Goal: Task Accomplishment & Management: Complete application form

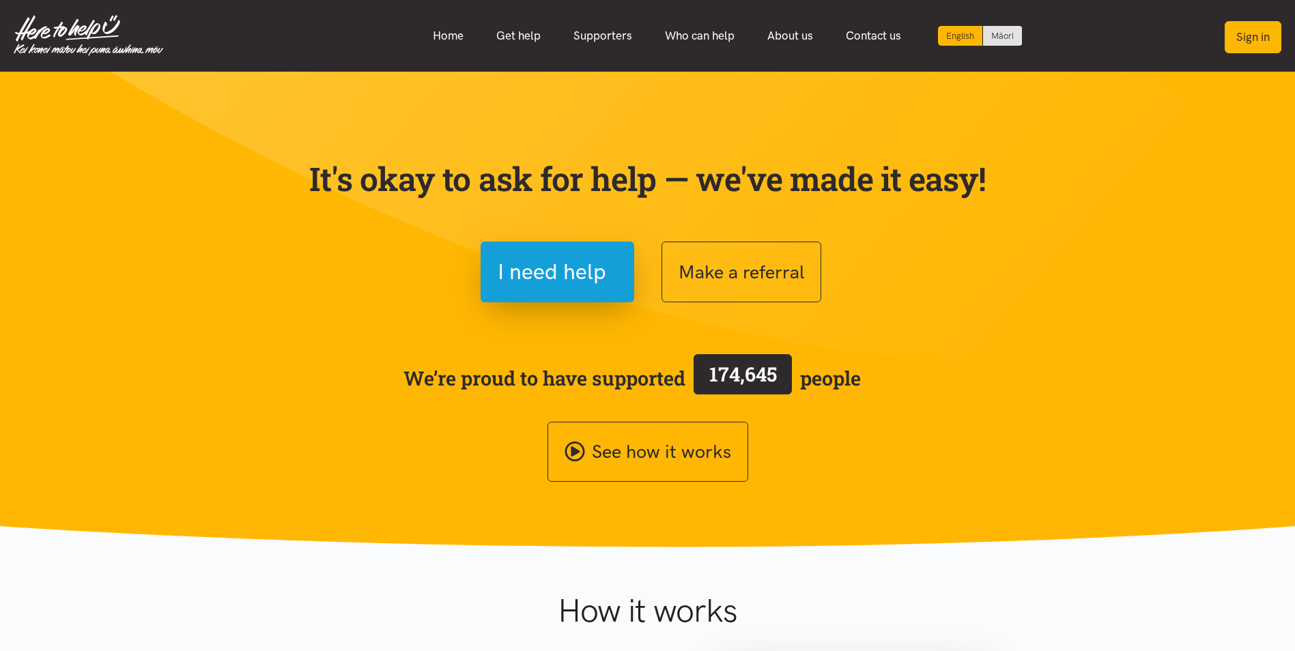
click at [1259, 29] on button "Sign in" at bounding box center [1253, 37] width 57 height 32
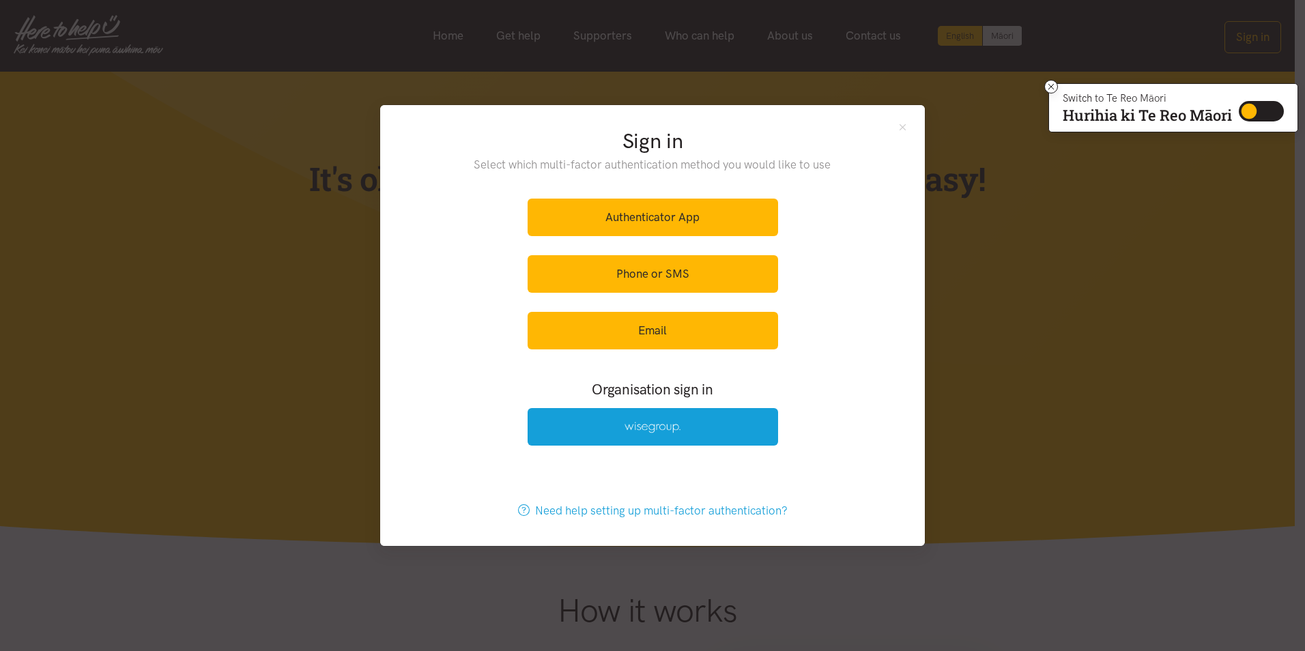
click at [662, 249] on div "Authenticator App Phone or SMS Email" at bounding box center [653, 274] width 251 height 168
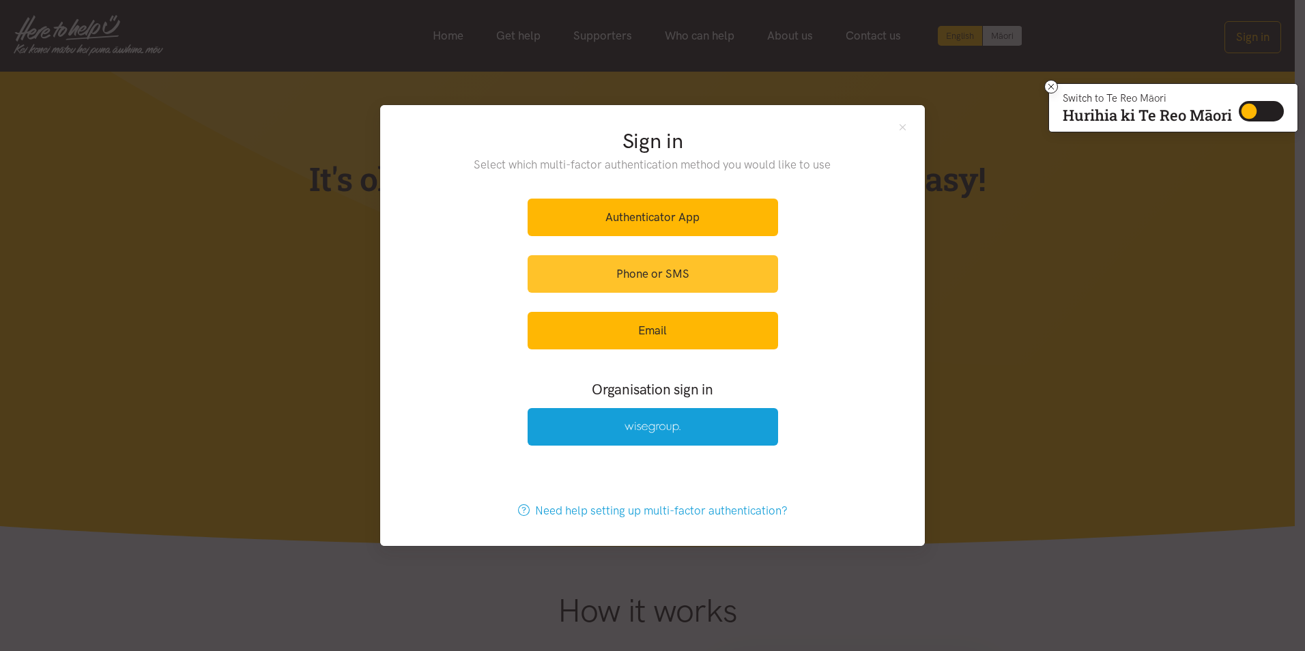
click at [660, 272] on link "Phone or SMS" at bounding box center [653, 274] width 251 height 38
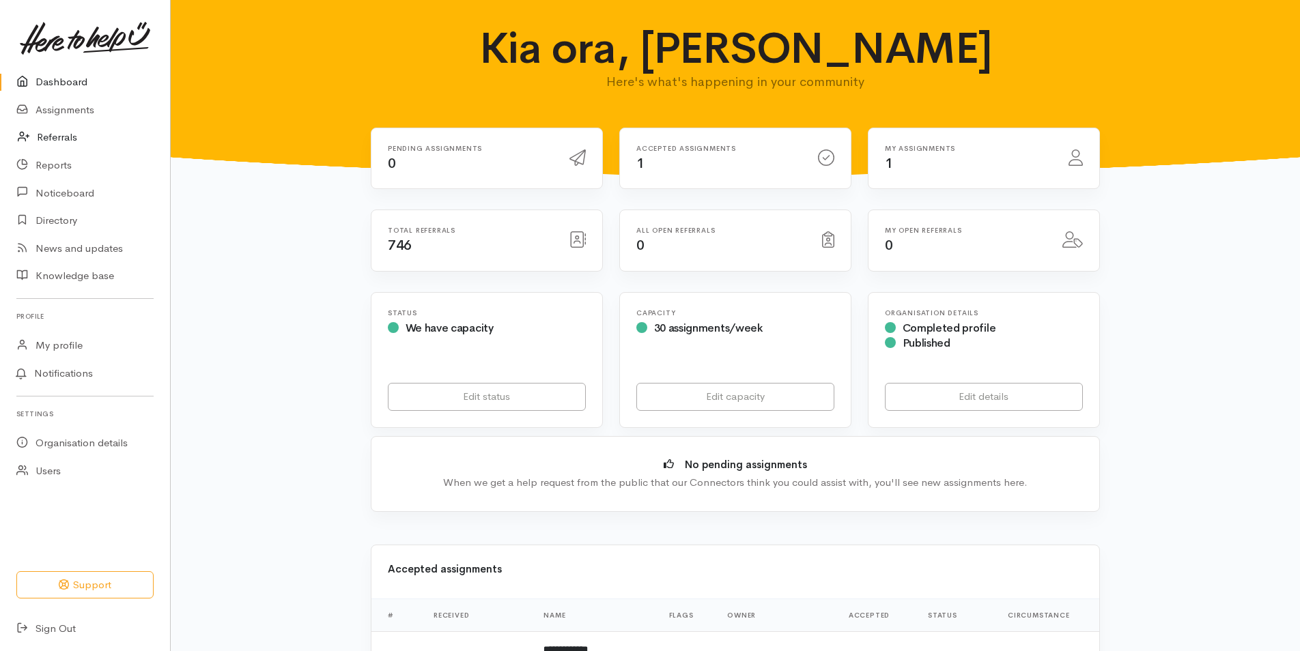
click at [55, 127] on link "Referrals" at bounding box center [85, 138] width 170 height 28
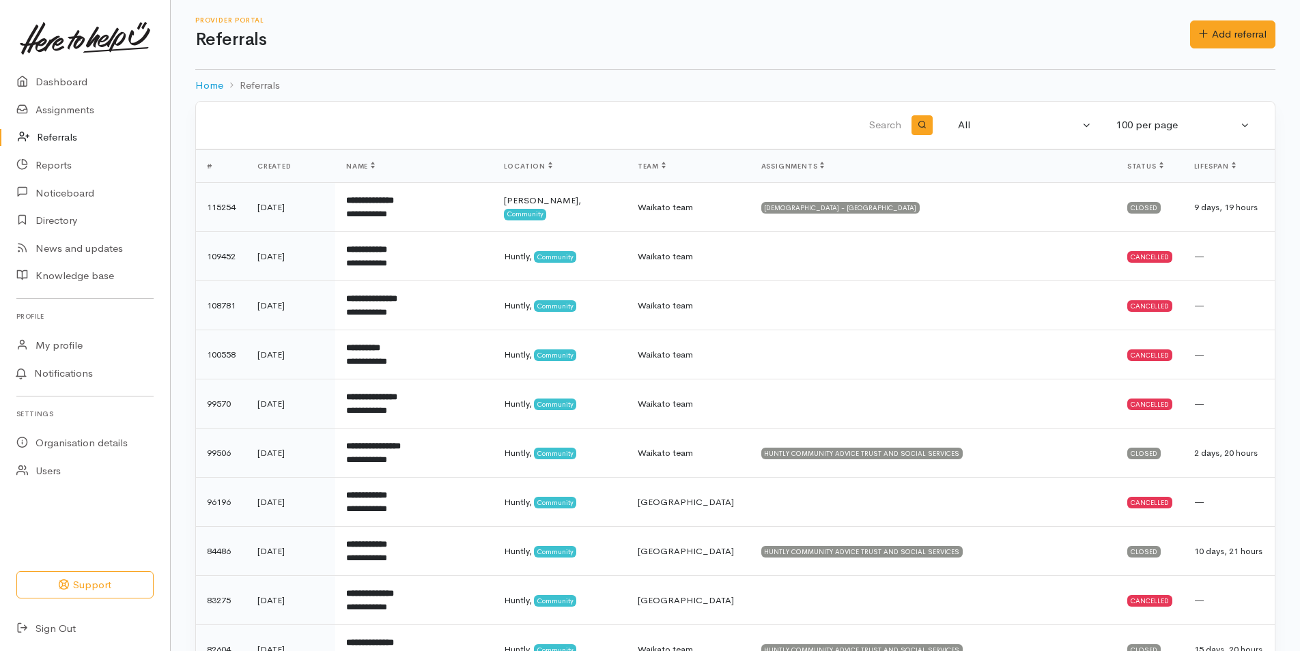
click at [55, 129] on link "Referrals" at bounding box center [85, 138] width 170 height 28
click at [63, 88] on link "Dashboard" at bounding box center [85, 82] width 170 height 28
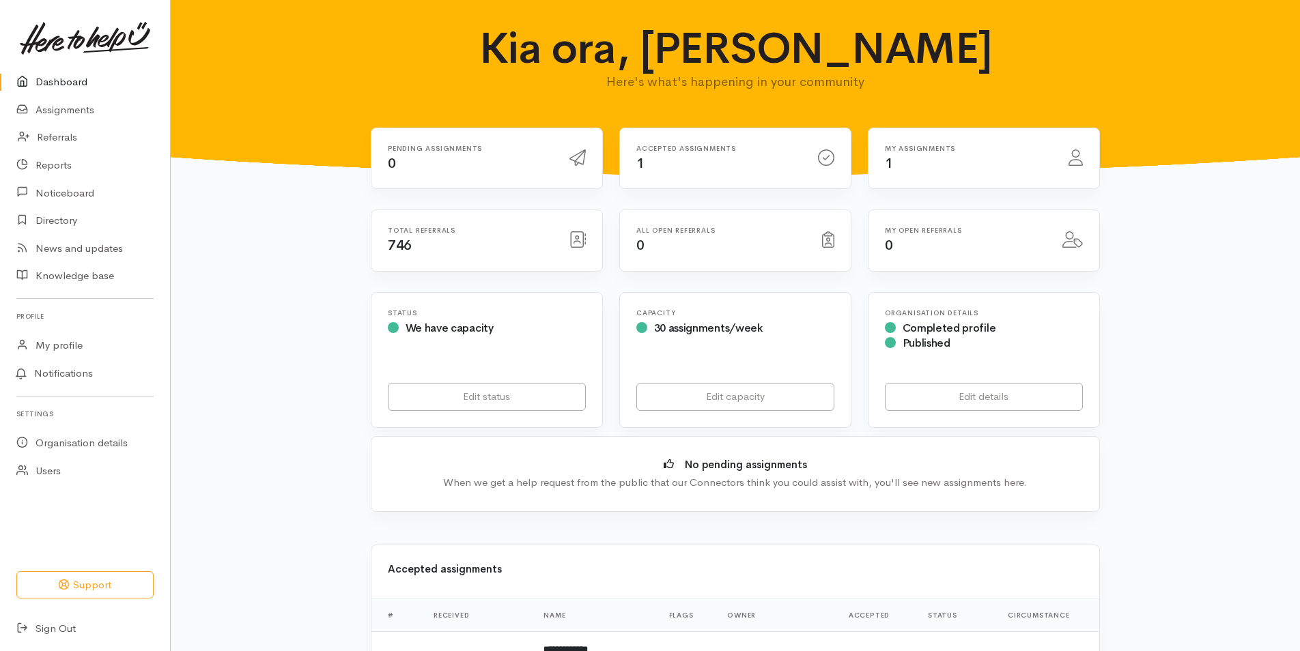
click at [762, 147] on h6 "Accepted assignments" at bounding box center [718, 149] width 165 height 8
click at [986, 147] on h6 "My assignments" at bounding box center [968, 149] width 167 height 8
click at [72, 110] on link "Assignments" at bounding box center [85, 110] width 170 height 28
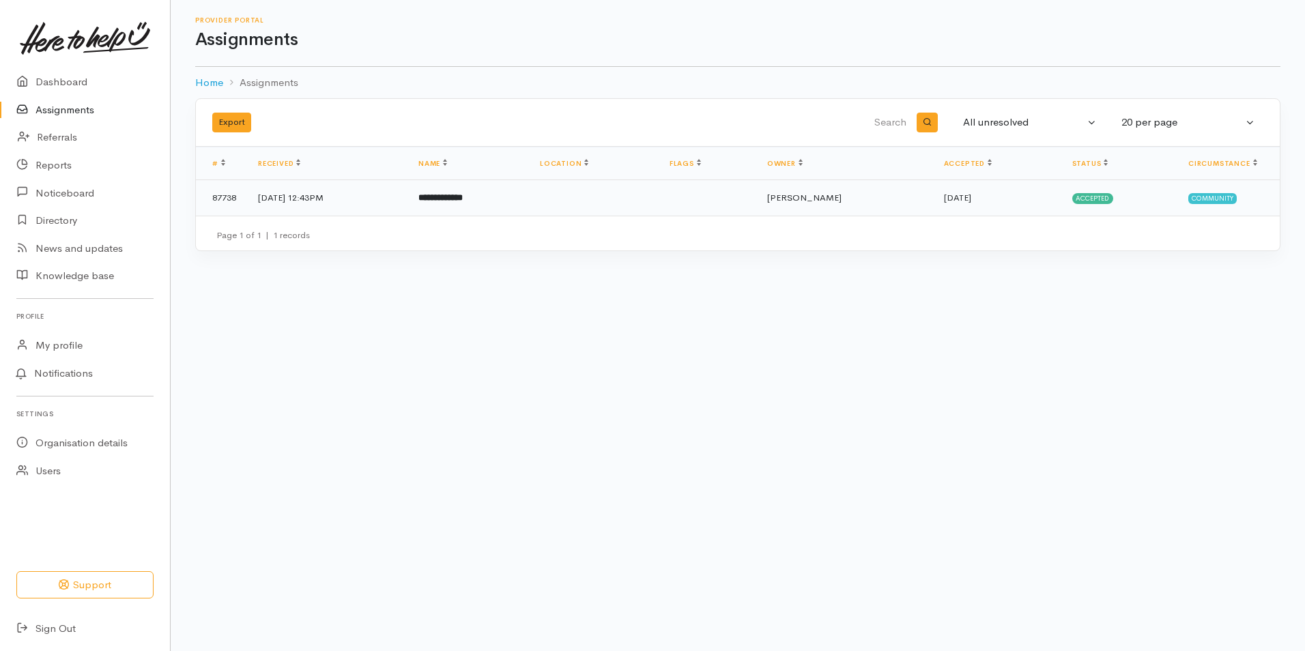
click at [305, 191] on td "18 Aug 2025, 12:43PM" at bounding box center [327, 197] width 160 height 35
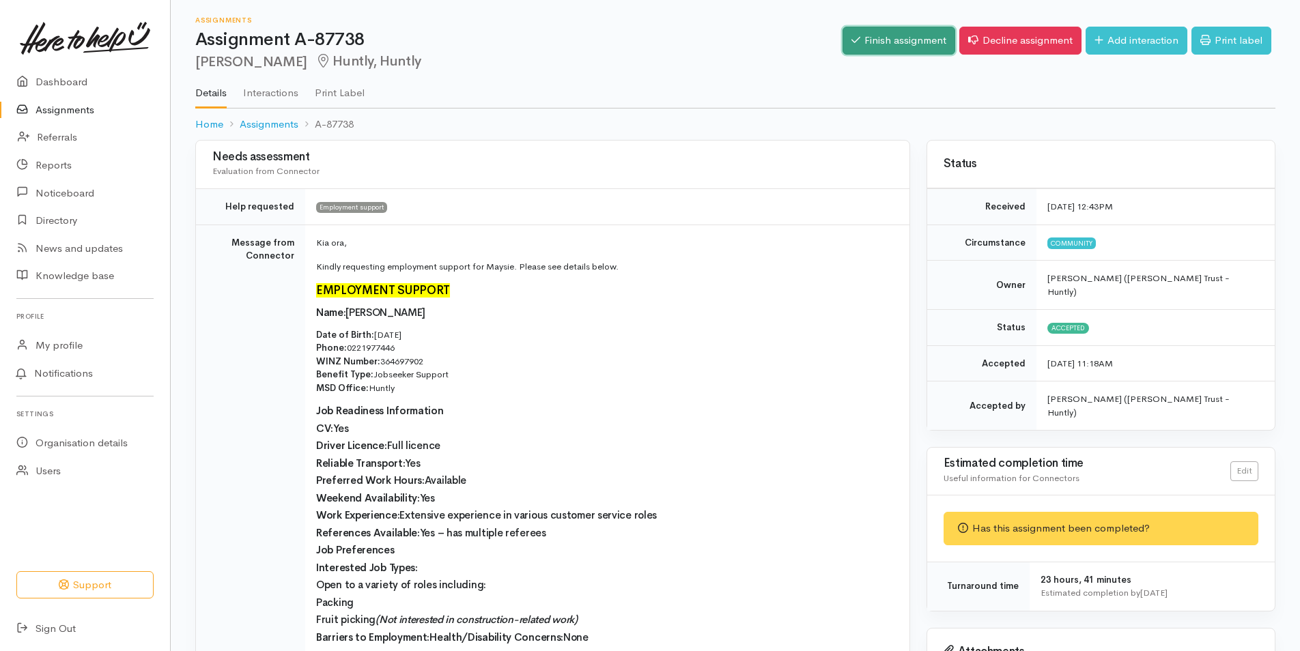
click at [911, 38] on link "Finish assignment" at bounding box center [898, 41] width 113 height 28
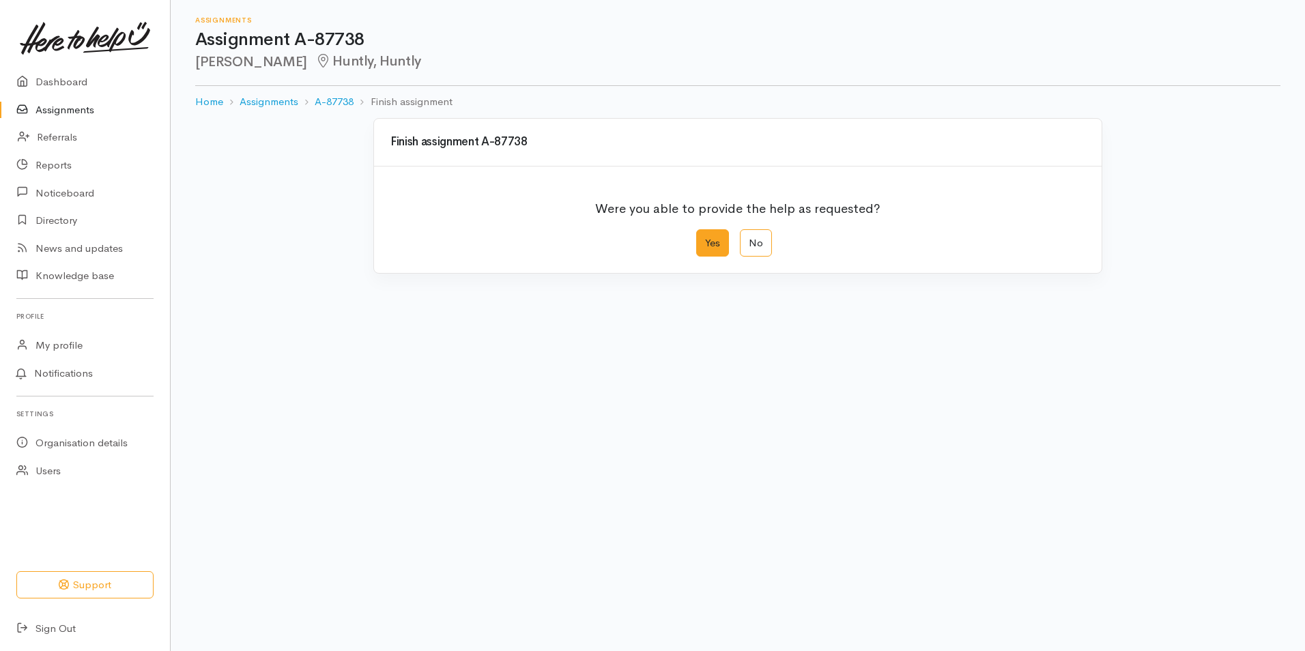
click at [717, 243] on label "Yes" at bounding box center [712, 243] width 33 height 28
click at [705, 238] on input "Yes" at bounding box center [700, 233] width 9 height 9
radio input "true"
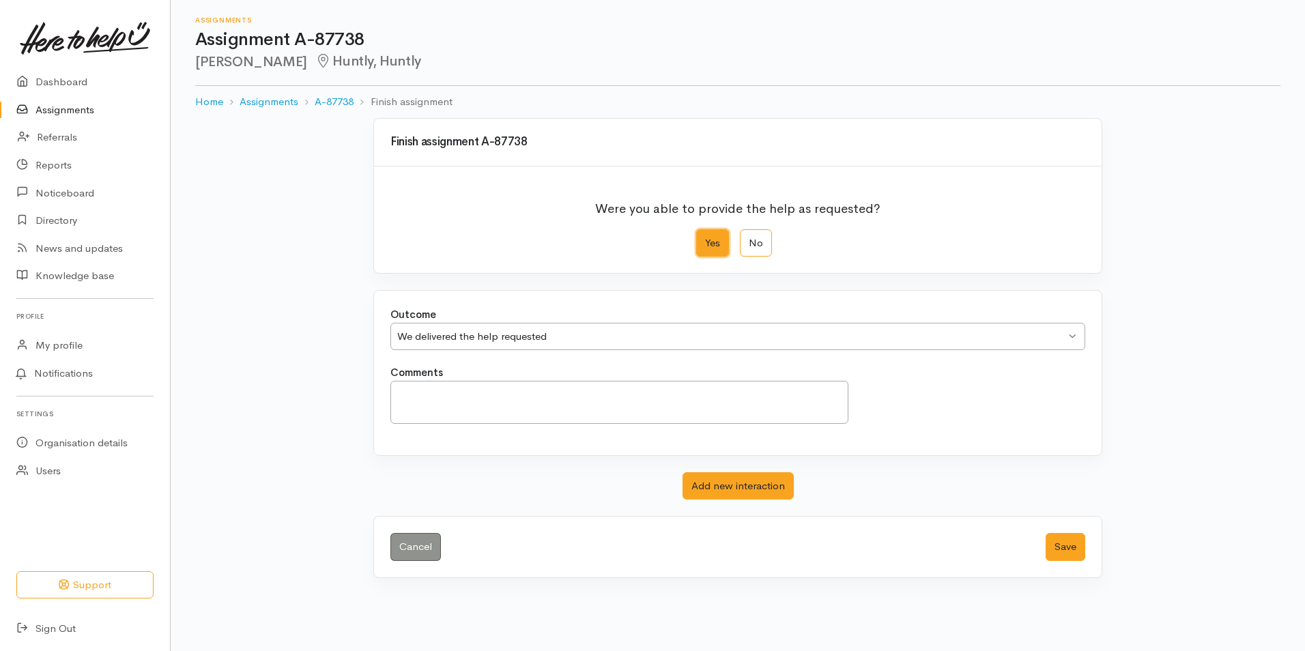
click at [657, 339] on div "We delivered the help requested" at bounding box center [731, 337] width 668 height 16
click at [1053, 552] on button "Save" at bounding box center [1066, 547] width 40 height 28
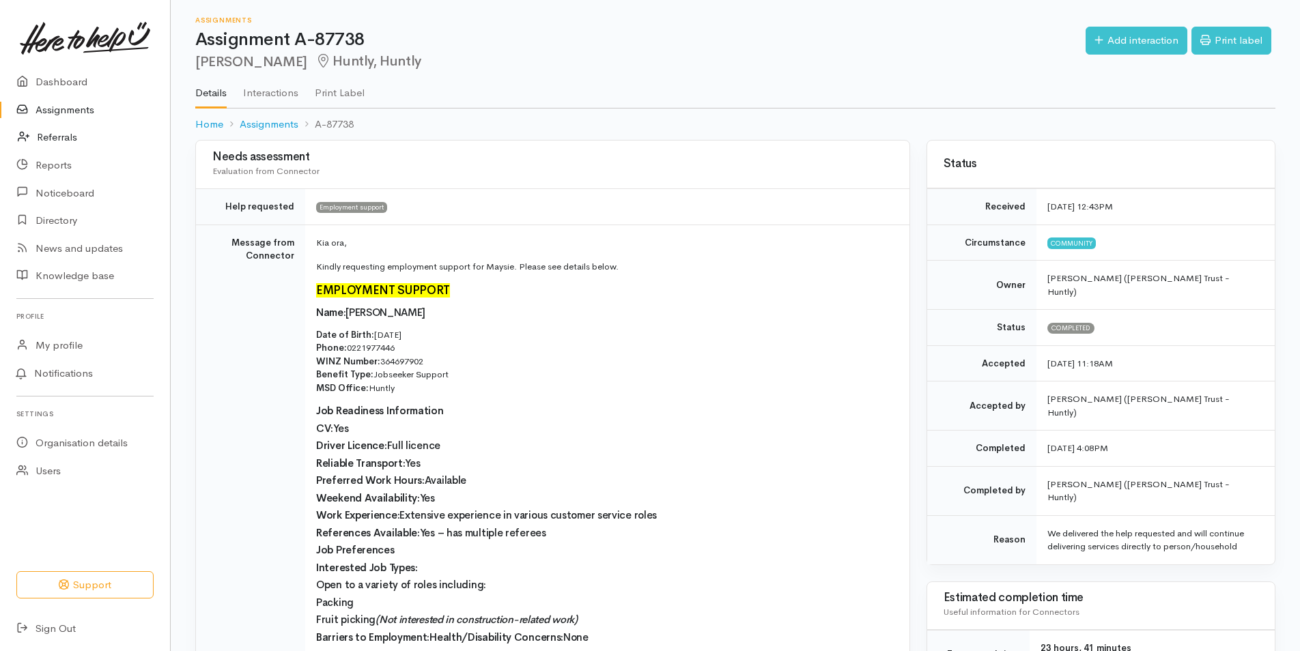
click at [57, 131] on link "Referrals" at bounding box center [85, 138] width 170 height 28
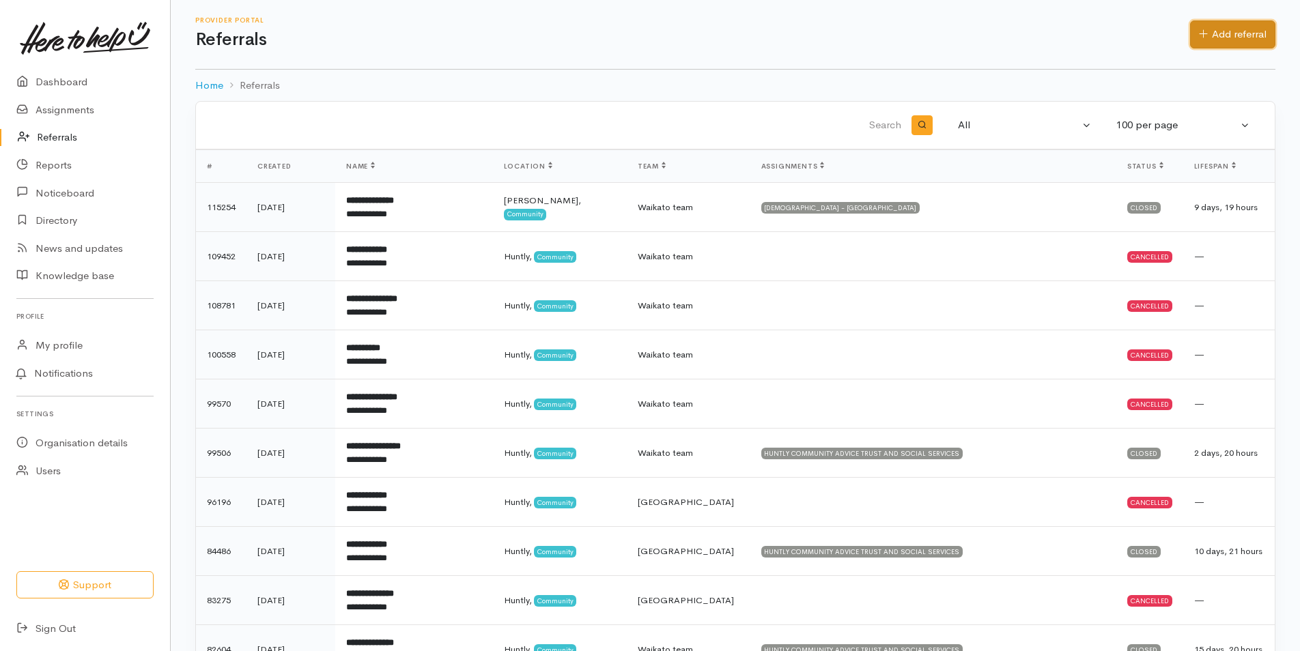
click at [1212, 35] on link "Add referral" at bounding box center [1232, 34] width 85 height 28
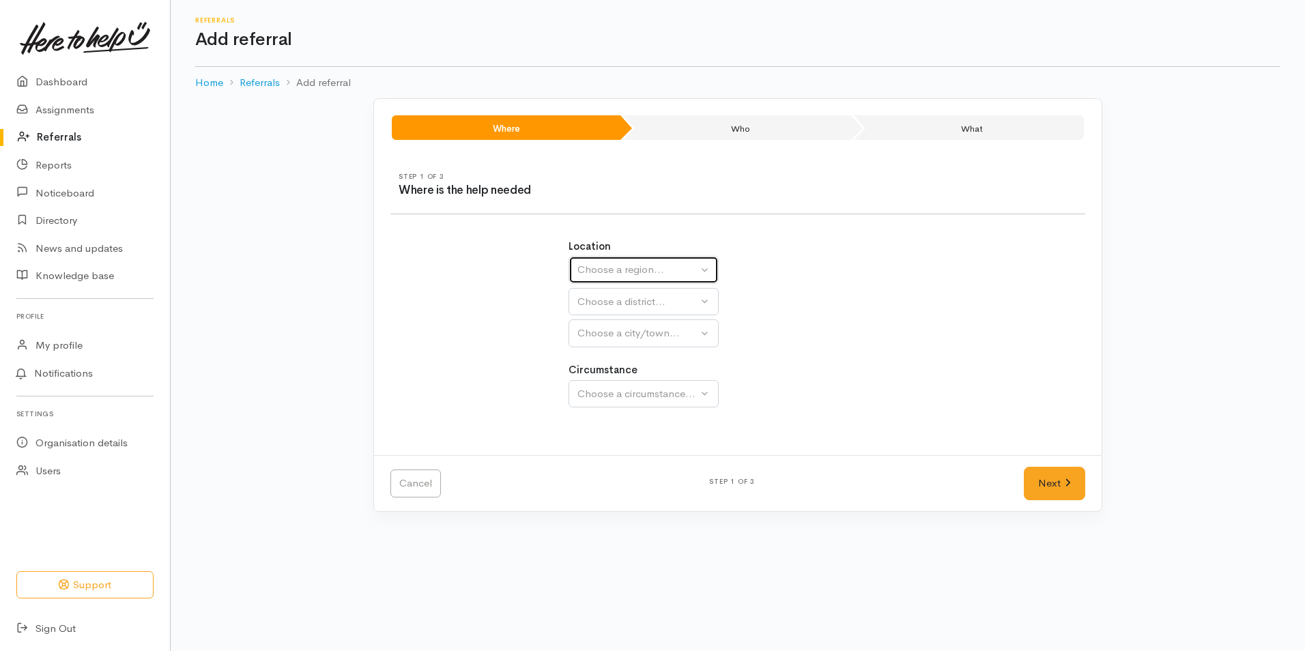
click at [700, 270] on button "Choose a region..." at bounding box center [644, 270] width 150 height 28
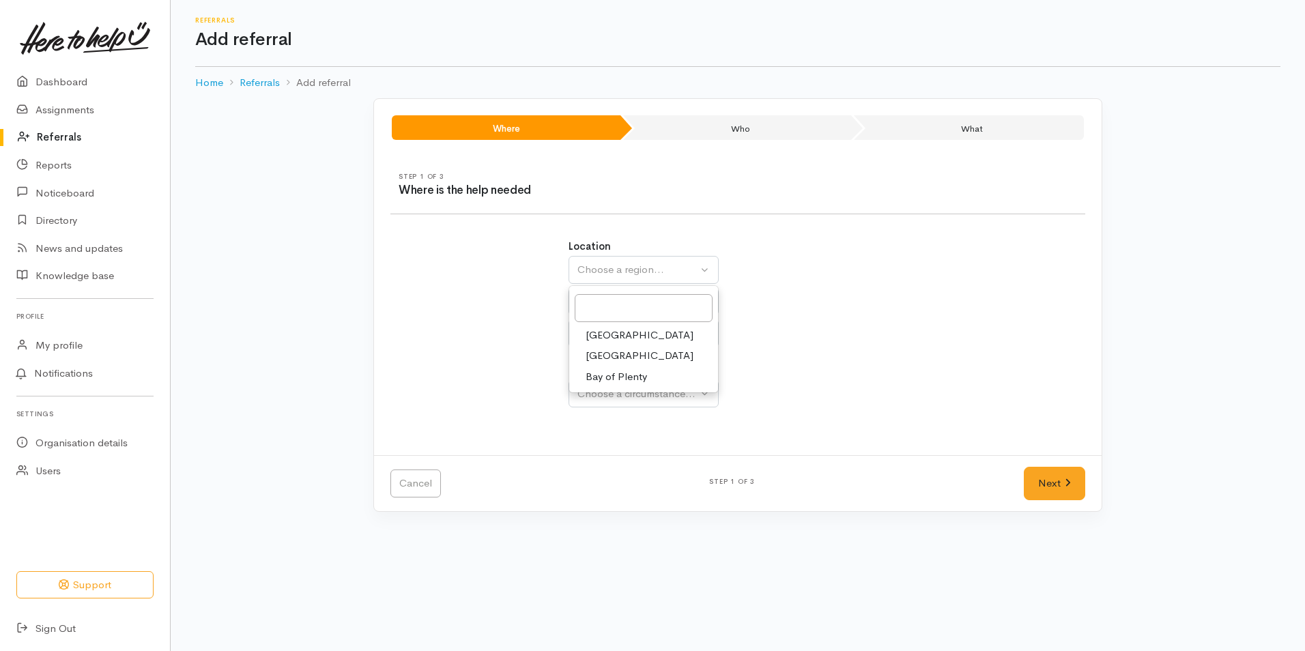
click at [606, 352] on span "Waikato" at bounding box center [640, 356] width 108 height 16
select select "3"
select select
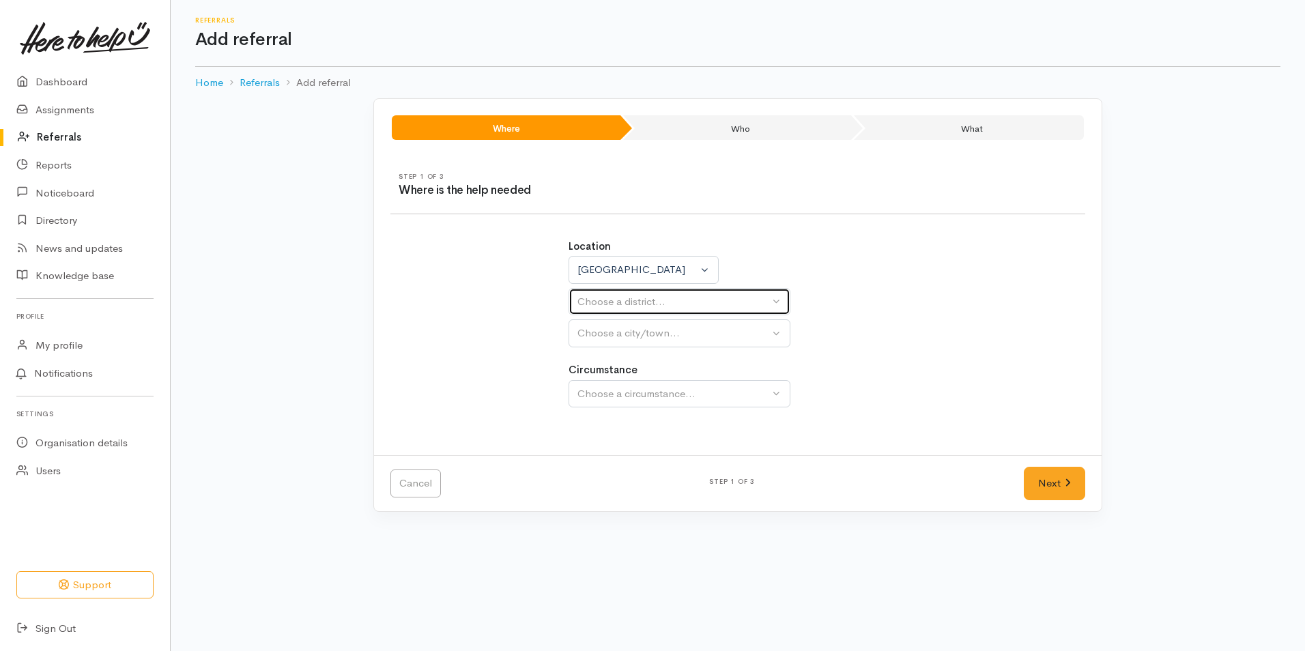
click at [634, 290] on button "Choose a district..." at bounding box center [680, 302] width 222 height 28
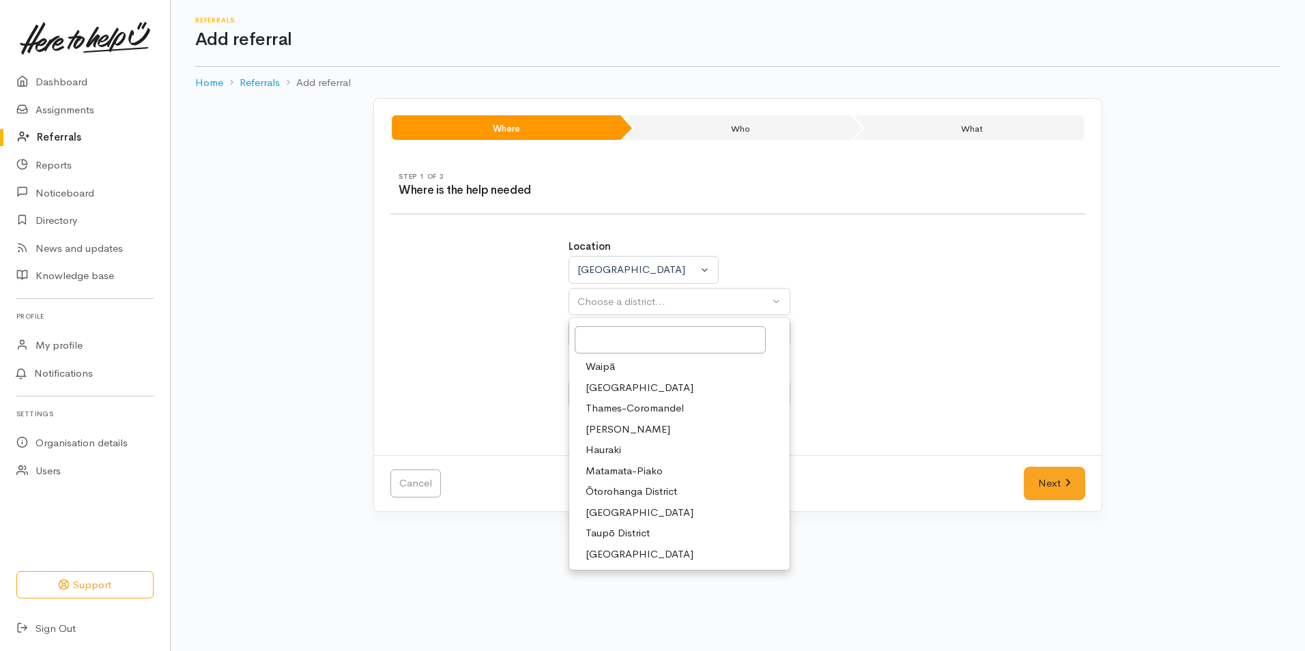
click at [638, 390] on span "Waikato District" at bounding box center [640, 388] width 108 height 16
select select "2"
select select
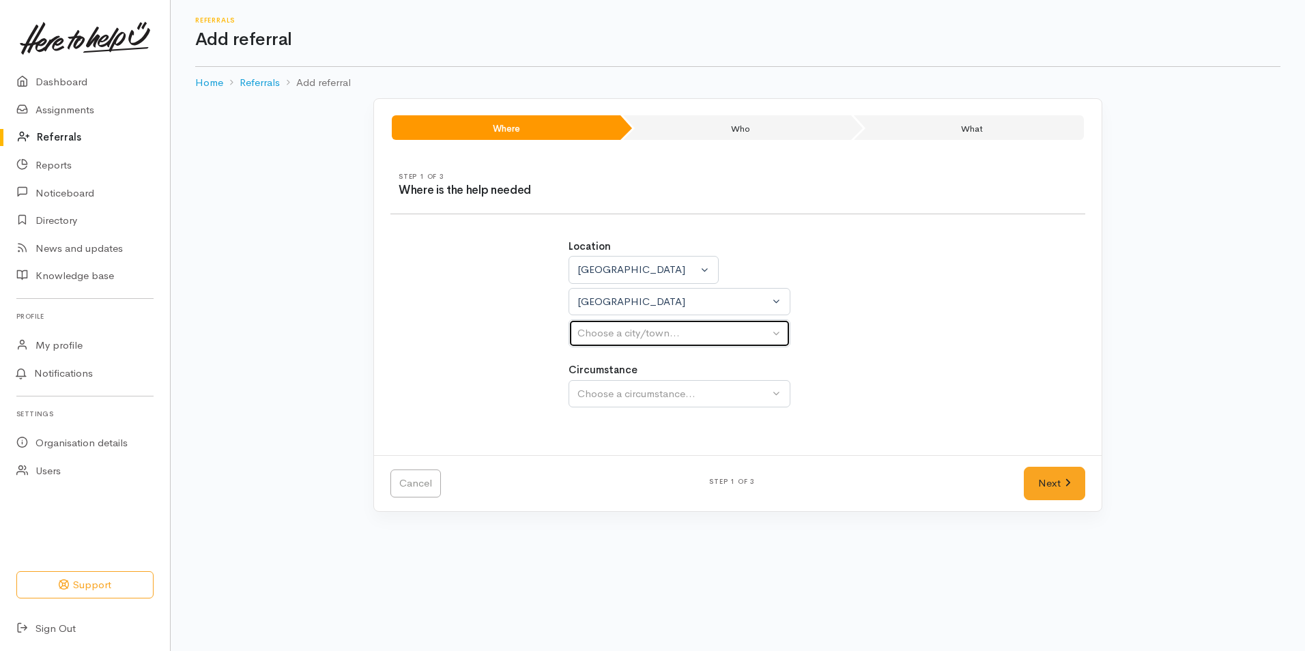
click at [623, 322] on button "Choose a city/town..." at bounding box center [680, 333] width 222 height 28
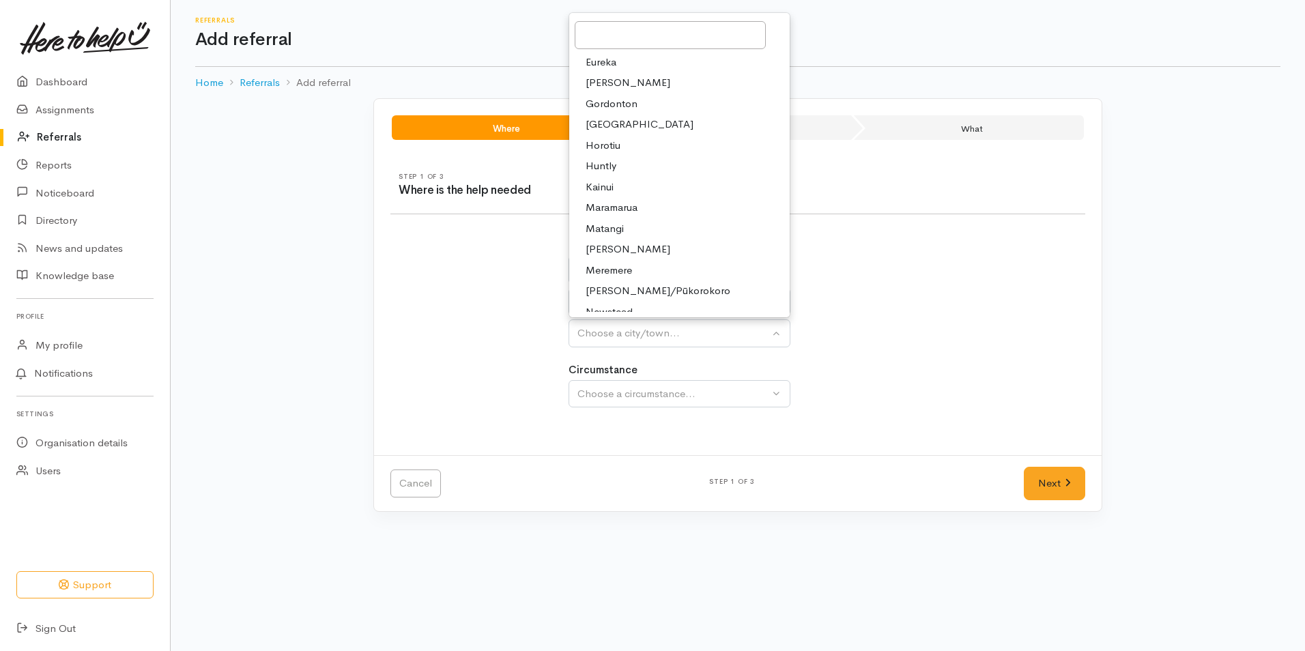
drag, startPoint x: 784, startPoint y: 119, endPoint x: 778, endPoint y: 163, distance: 44.1
click at [778, 175] on ul "Eureka Glen Murray Gordonton Hampton Downs Horotiu Huntly Kainui Maramarua Mata…" at bounding box center [679, 467] width 221 height 833
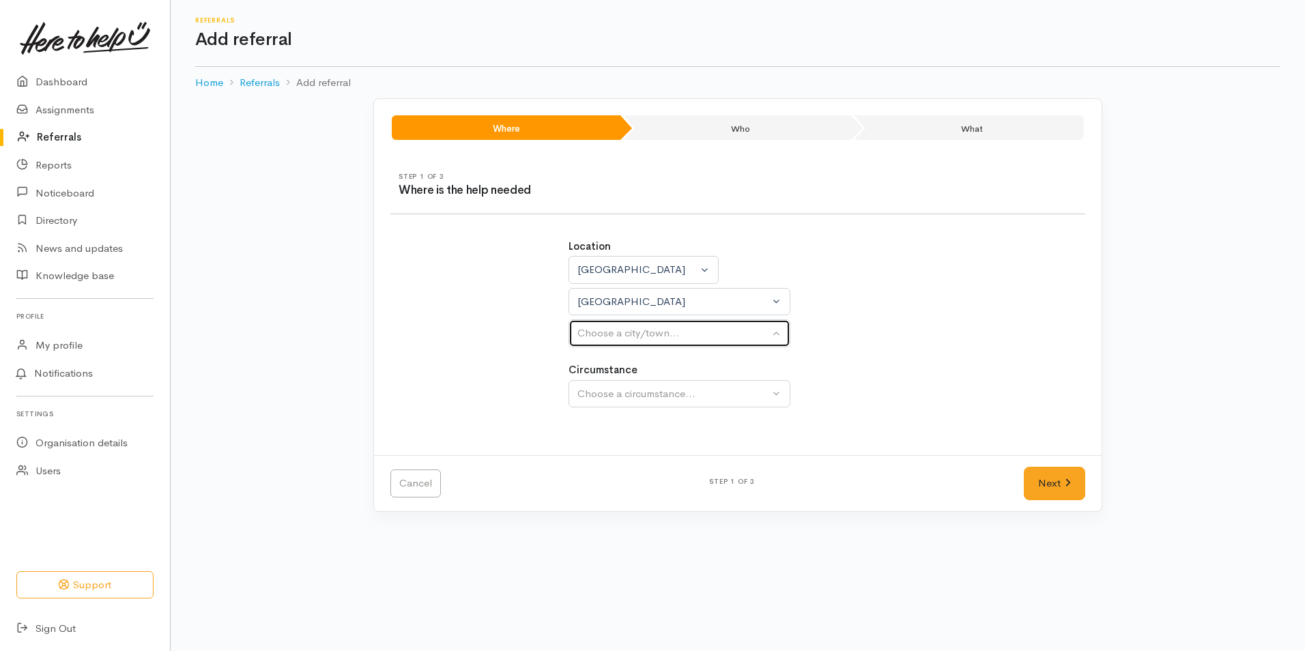
click at [720, 339] on div "Choose a city/town..." at bounding box center [674, 334] width 192 height 16
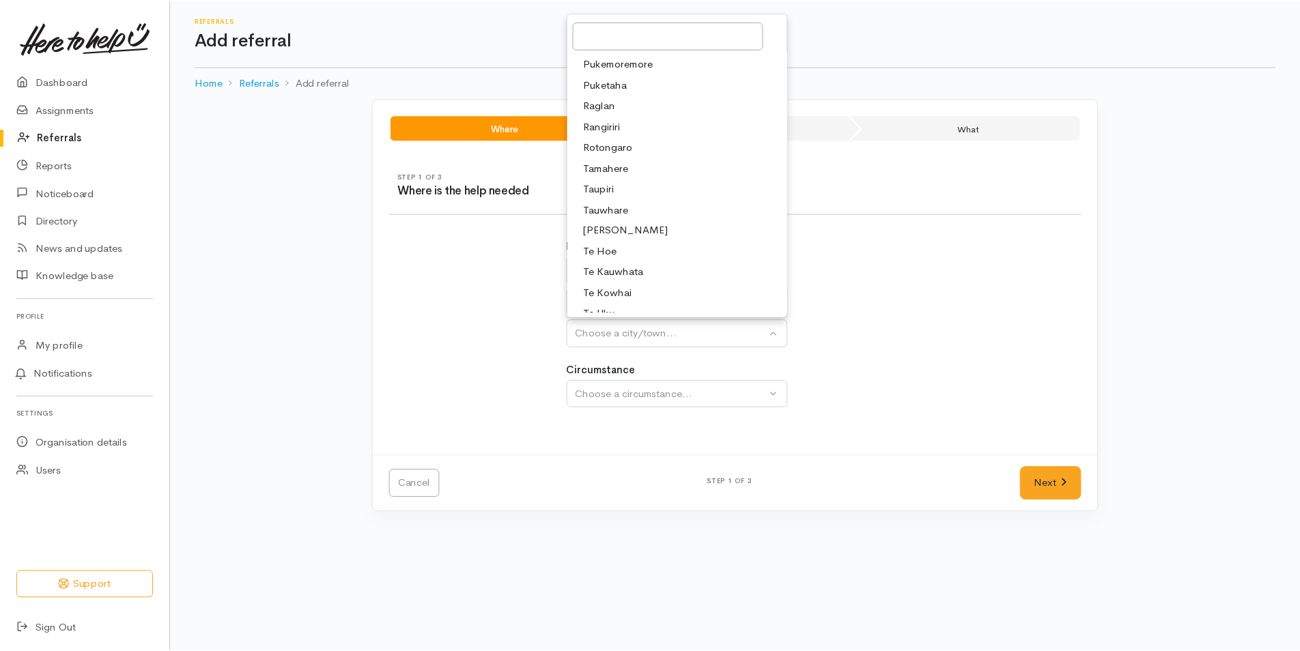
scroll to position [398, 0]
click at [624, 266] on span "Te Kauwhata" at bounding box center [616, 268] width 60 height 16
select select "130"
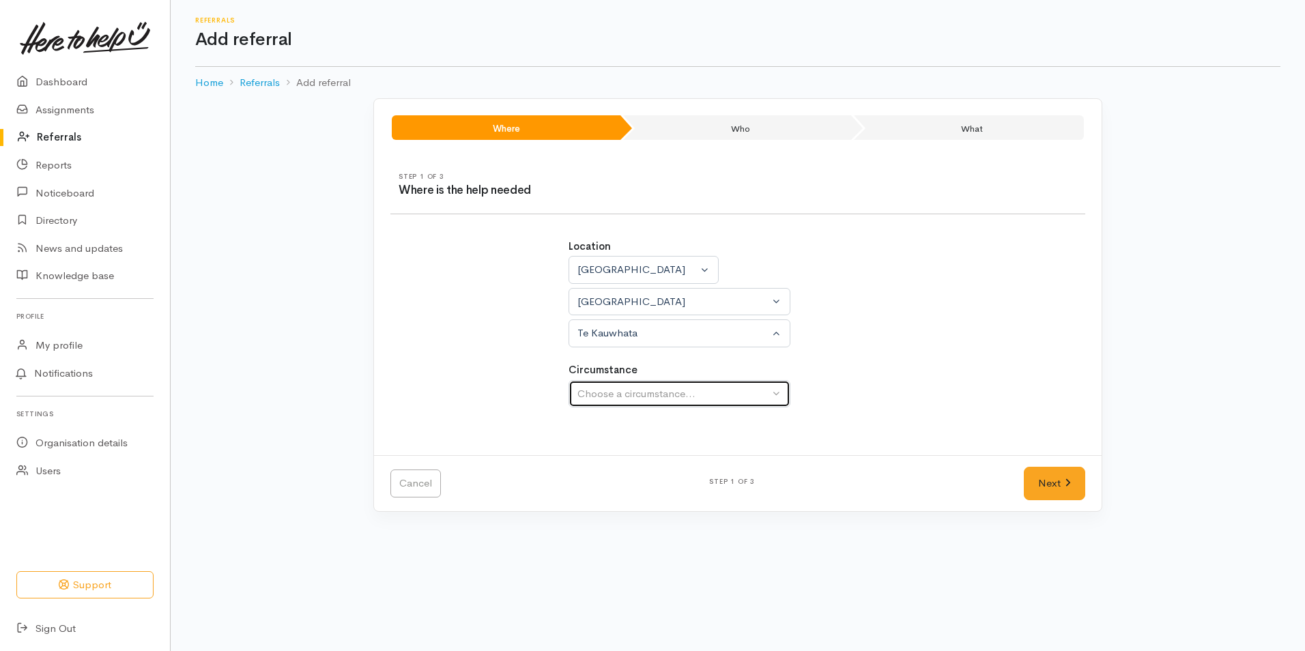
click at [735, 393] on div "Choose a circumstance..." at bounding box center [674, 394] width 192 height 16
click at [619, 458] on span "Community" at bounding box center [612, 459] width 52 height 16
select select "2"
click at [1039, 491] on link "Next" at bounding box center [1054, 483] width 61 height 33
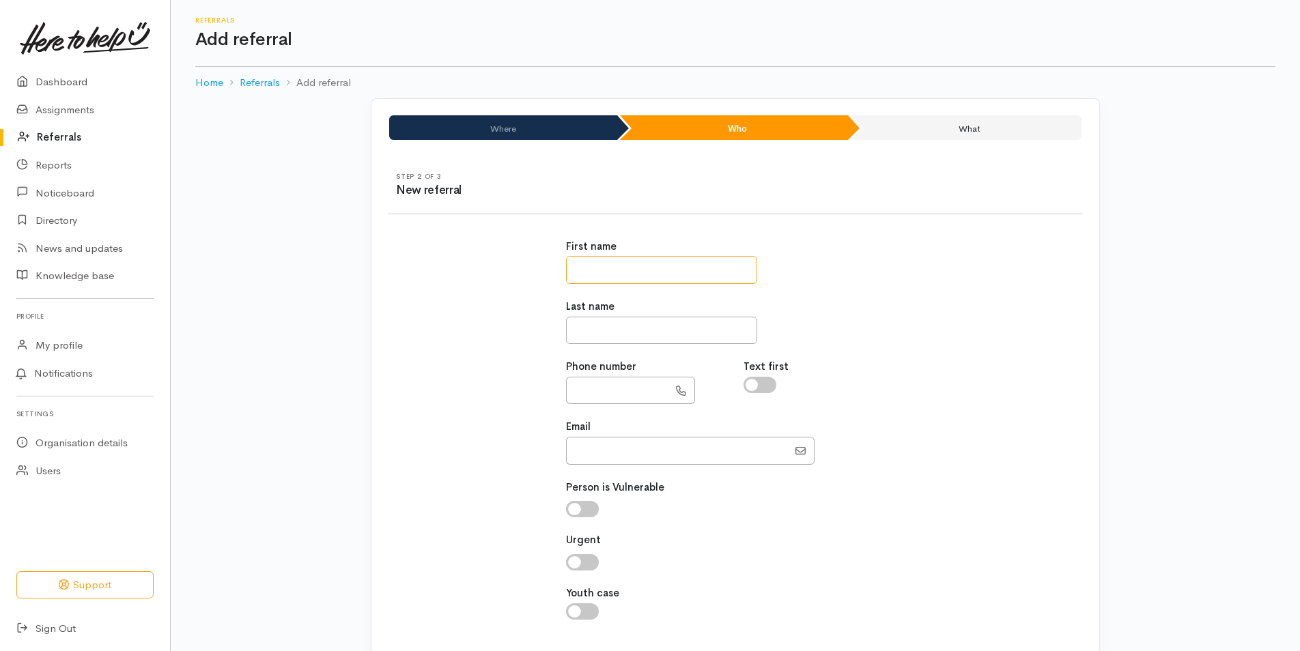
click at [625, 259] on input "text" at bounding box center [661, 270] width 191 height 28
type input "****"
click at [581, 332] on input "text" at bounding box center [661, 331] width 191 height 28
type input "******"
click at [602, 401] on input "text" at bounding box center [617, 391] width 102 height 28
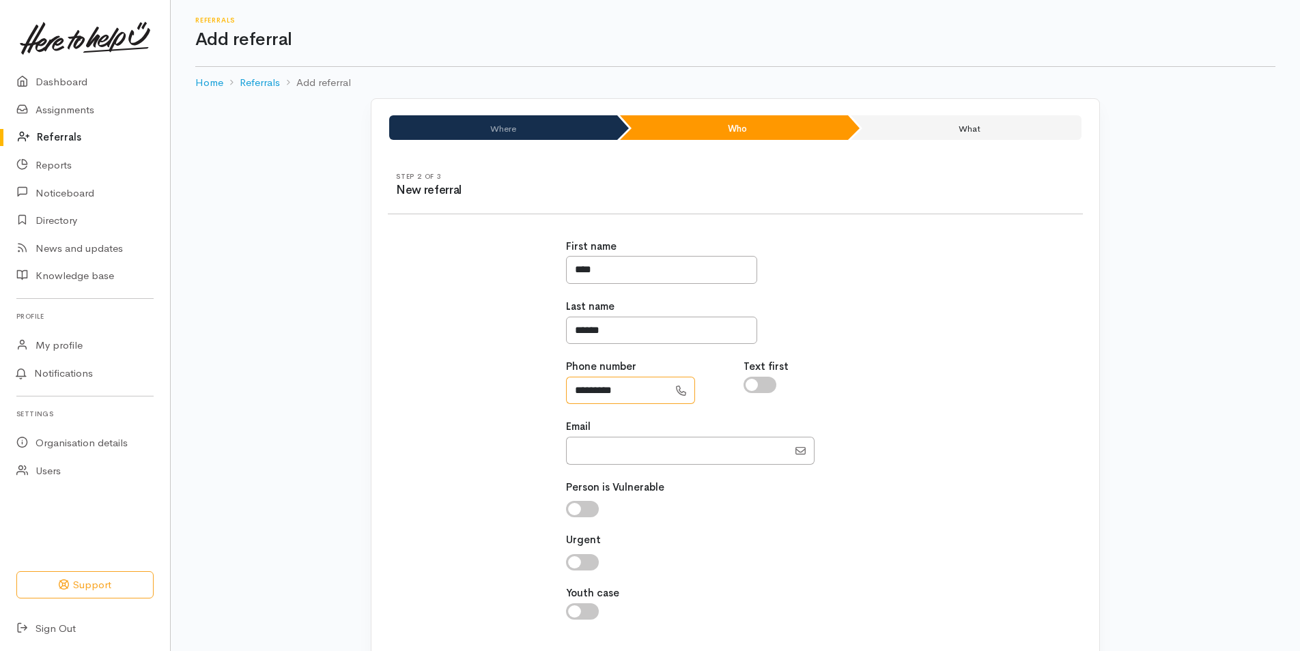
type input "*********"
click at [764, 383] on input "checkbox" at bounding box center [759, 385] width 33 height 16
checkbox input "true"
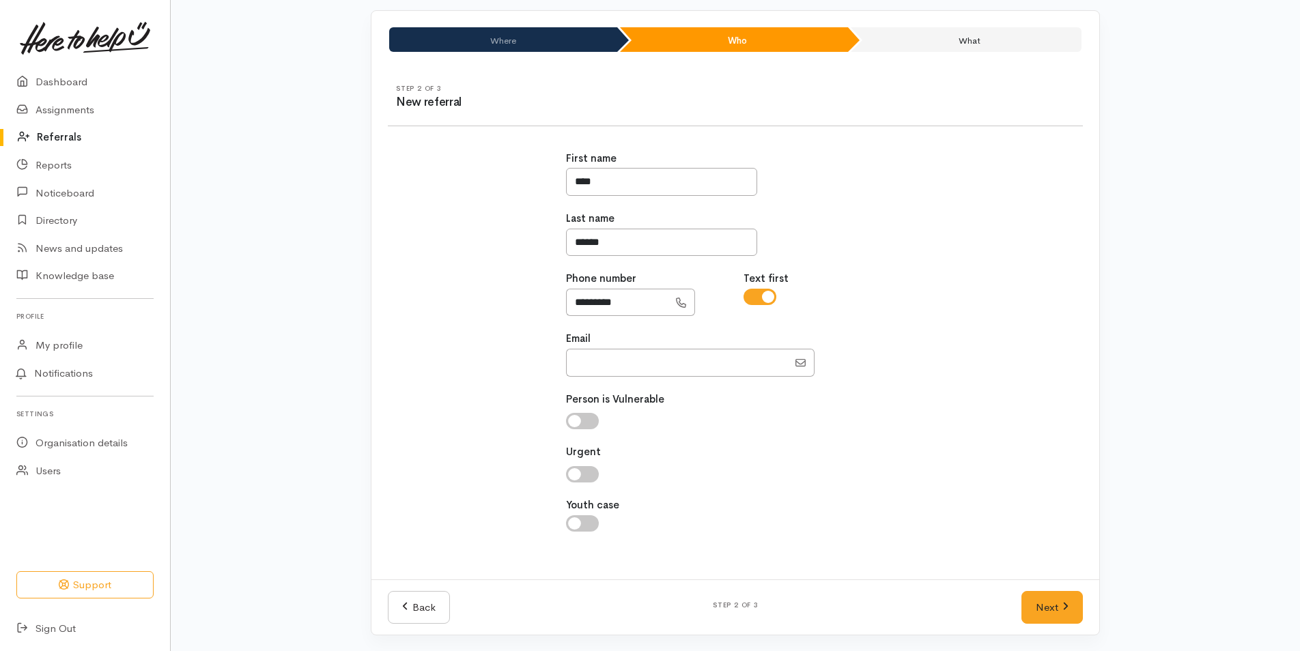
scroll to position [89, 0]
click at [595, 472] on input "checkbox" at bounding box center [582, 474] width 33 height 16
checkbox input "true"
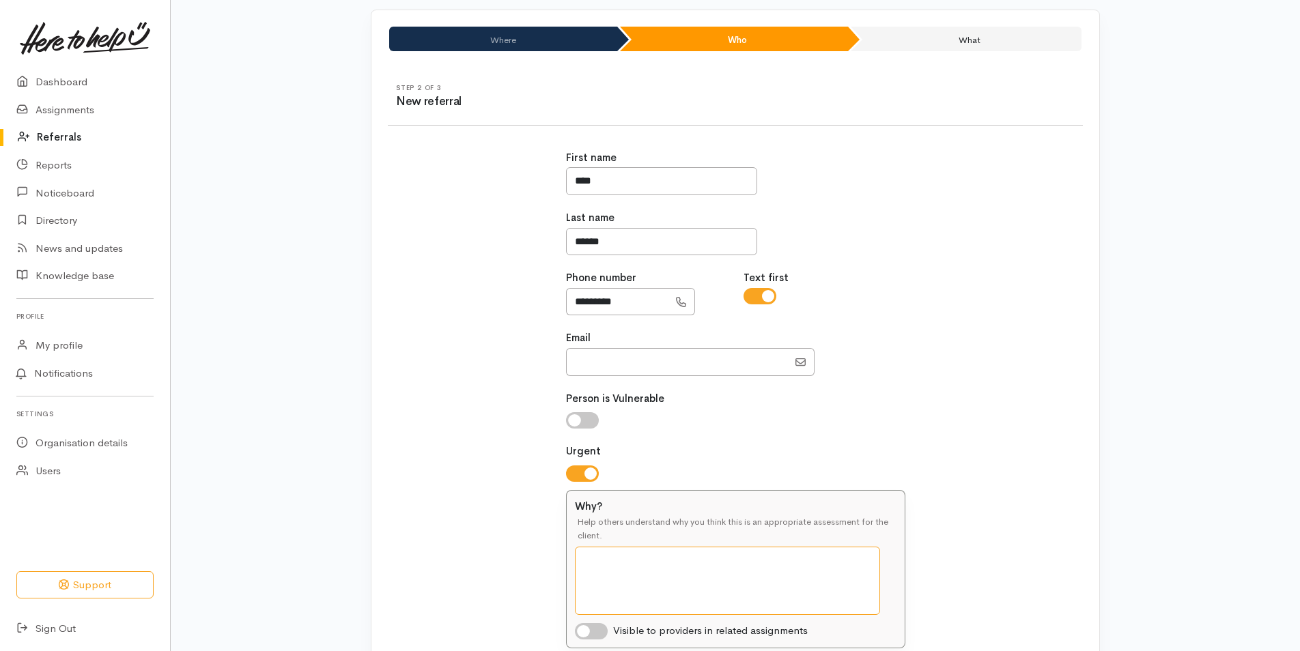
click at [603, 560] on textarea "Why?" at bounding box center [727, 581] width 305 height 68
drag, startPoint x: 699, startPoint y: 578, endPoint x: 631, endPoint y: 557, distance: 70.8
click at [631, 557] on textarea "Whaanau has recently moved back from Australia and is awaiting to start mahi." at bounding box center [727, 581] width 305 height 68
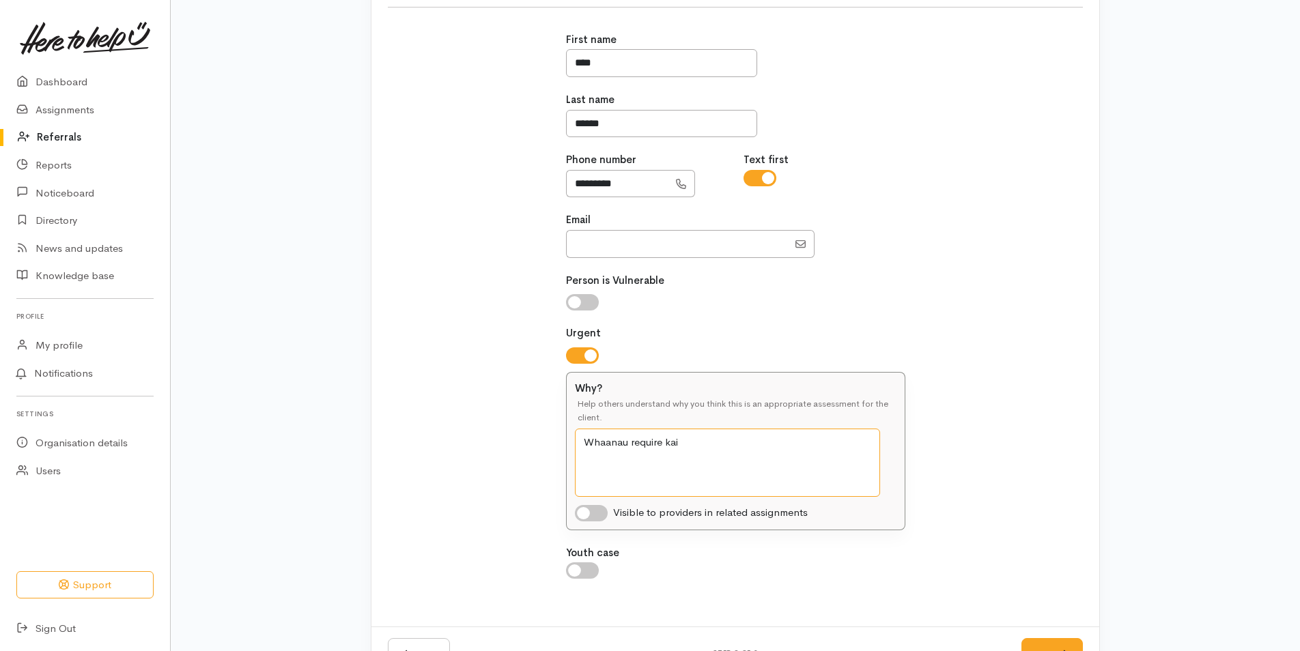
scroll to position [255, 0]
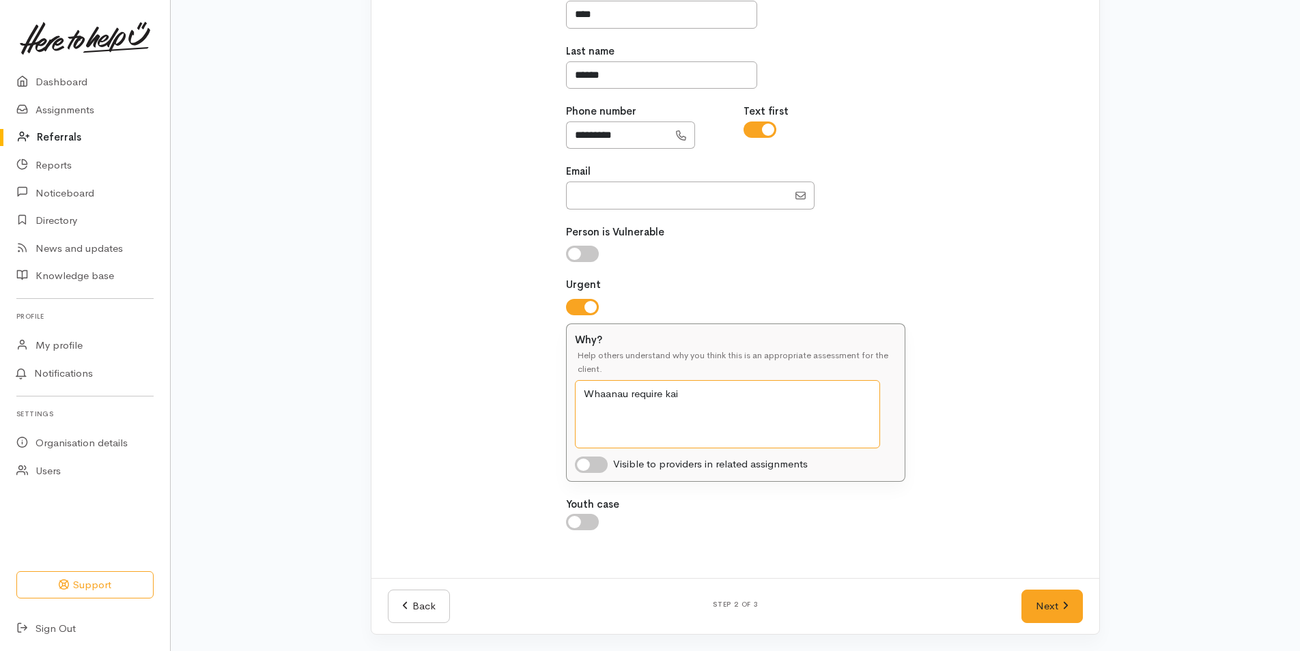
type textarea "Whaanau require kai"
click at [590, 466] on input "checkbox" at bounding box center [591, 465] width 33 height 16
checkbox input "true"
drag, startPoint x: 662, startPoint y: 395, endPoint x: 700, endPoint y: 471, distance: 85.5
click at [662, 395] on textarea "Whaanau require kai" at bounding box center [727, 414] width 305 height 68
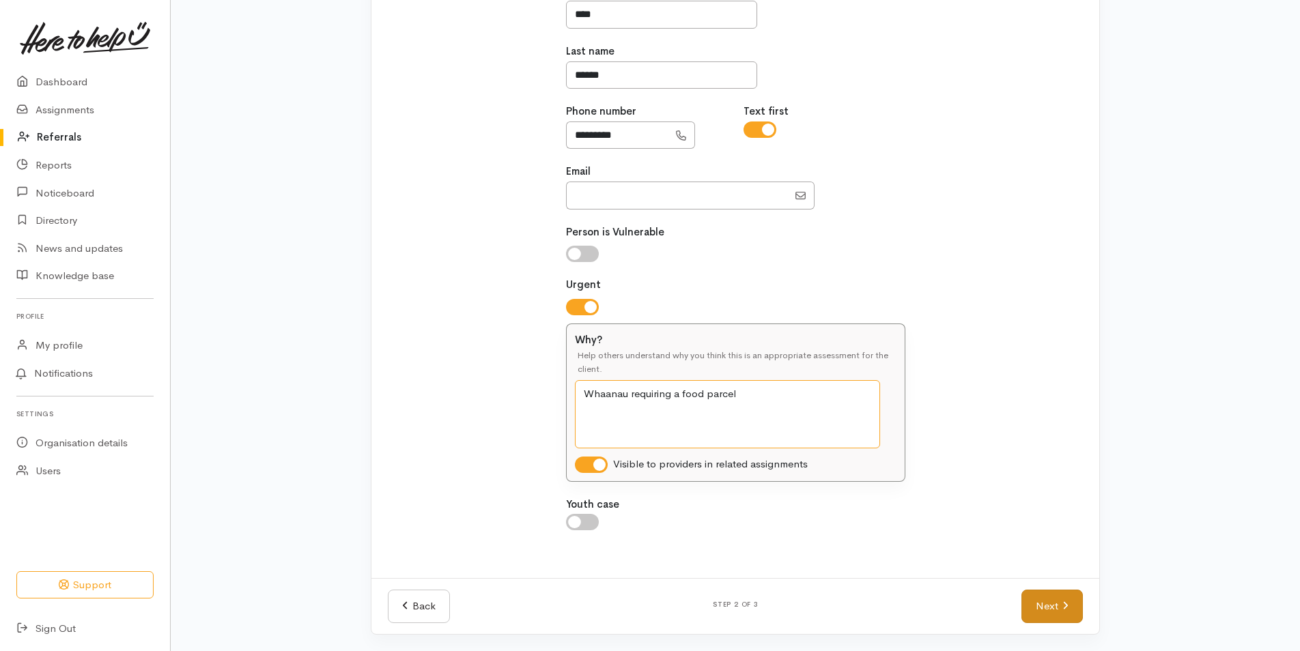
type textarea "Whaanau requiring a food parcel"
click at [1044, 604] on link "Next" at bounding box center [1051, 606] width 61 height 33
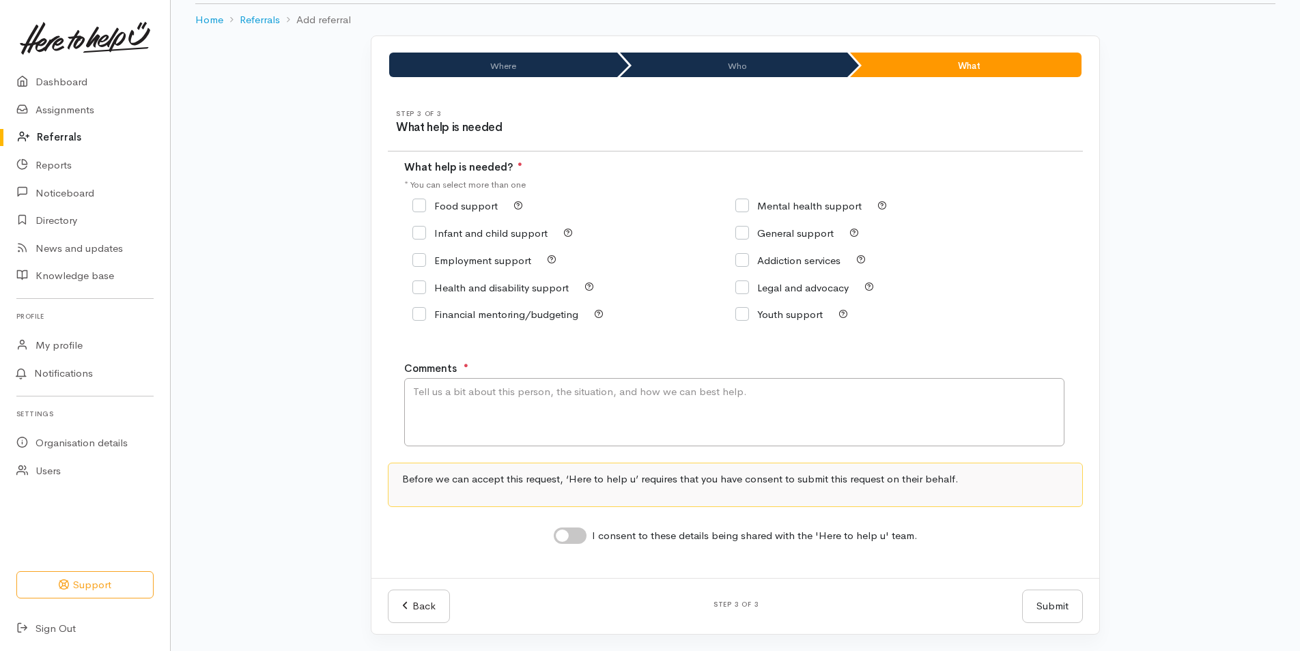
scroll to position [63, 0]
click at [459, 203] on input "Food support" at bounding box center [454, 206] width 85 height 10
checkbox input "true"
click at [423, 388] on textarea "Comments" at bounding box center [734, 412] width 660 height 68
drag, startPoint x: 625, startPoint y: 392, endPoint x: 552, endPoint y: 393, distance: 73.1
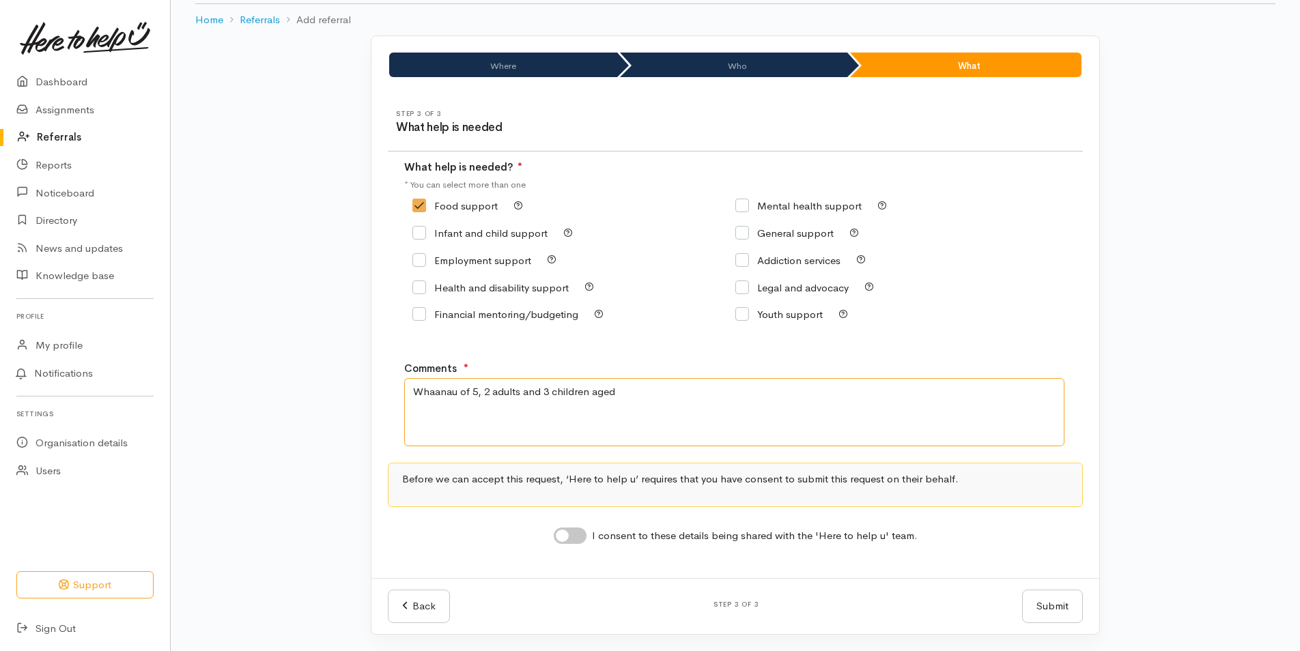
click at [552, 393] on textarea "Whaanau of 5, 2 adults and 3 children aged" at bounding box center [734, 412] width 660 height 68
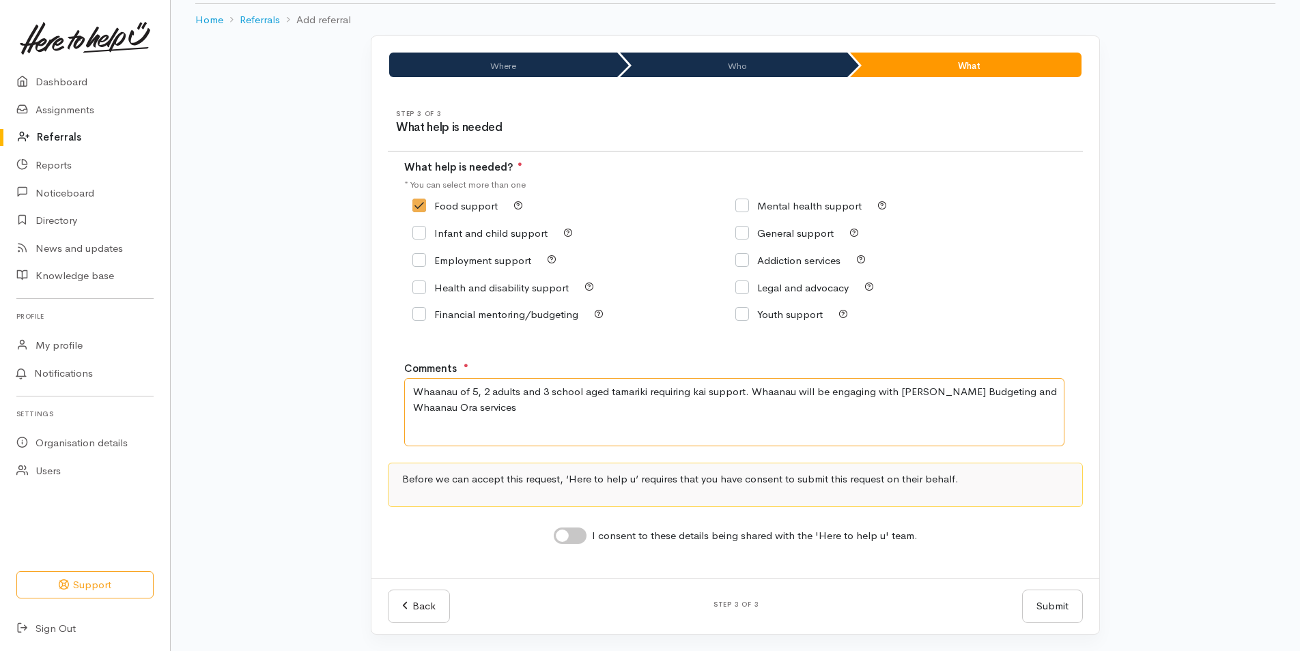
drag, startPoint x: 1044, startPoint y: 390, endPoint x: 975, endPoint y: 396, distance: 69.8
click at [975, 396] on textarea "Whaanau of 5, 2 adults and 3 school aged tamariki requiring kai support. Whaana…" at bounding box center [734, 412] width 660 height 68
drag, startPoint x: 871, startPoint y: 392, endPoint x: 798, endPoint y: 392, distance: 73.0
click at [798, 392] on textarea "Whaanau of 5, 2 adults and 3 school aged tamariki requiring kai support. Whaana…" at bounding box center [734, 412] width 660 height 68
click at [886, 393] on textarea "Whaanau of 5, 2 adults and 3 school aged tamariki requiring kai support. Whaana…" at bounding box center [734, 412] width 660 height 68
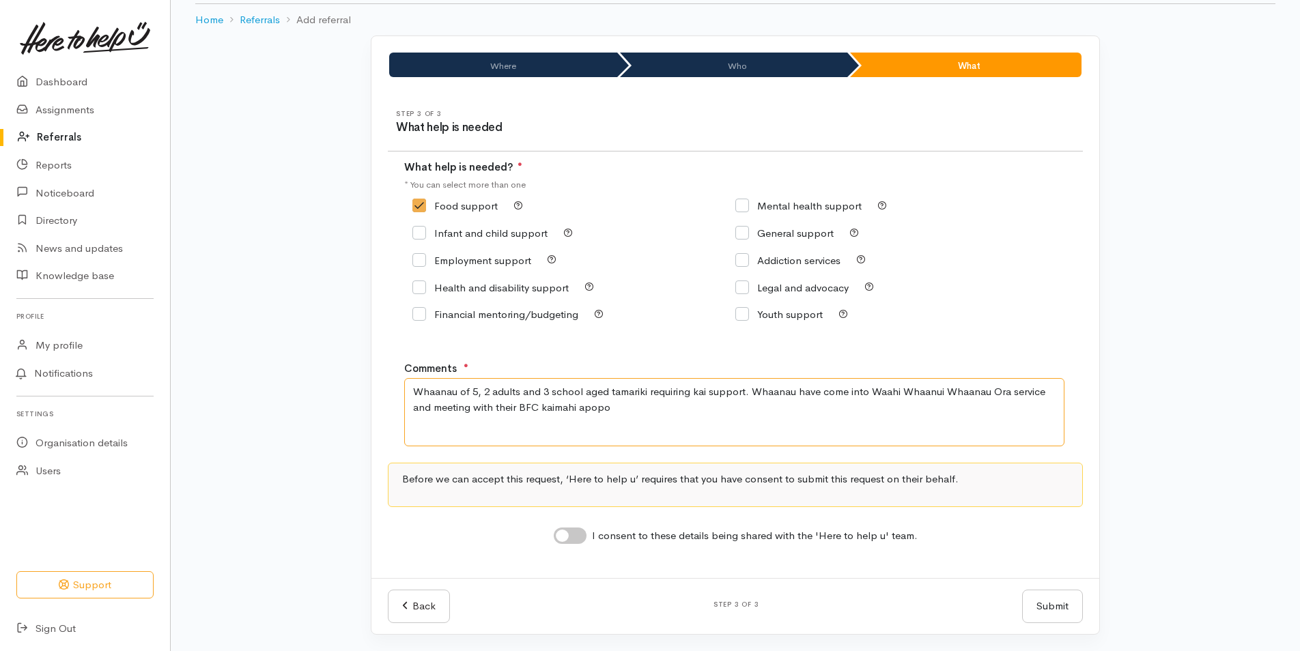
drag, startPoint x: 865, startPoint y: 393, endPoint x: 783, endPoint y: 404, distance: 82.7
click at [752, 388] on textarea "Whaanau of 5, 2 adults and 3 school aged tamariki requiring kai support. Whaana…" at bounding box center [734, 412] width 660 height 68
drag, startPoint x: 668, startPoint y: 406, endPoint x: 623, endPoint y: 410, distance: 44.5
click at [623, 410] on textarea "Whaanau of 5, 2 adults and 3 school aged tamariki requiring kai support. Whaana…" at bounding box center [734, 412] width 660 height 68
type textarea "Whaanau of 5, 2 adults and 3 school aged tamariki requiring kai support. Whaana…"
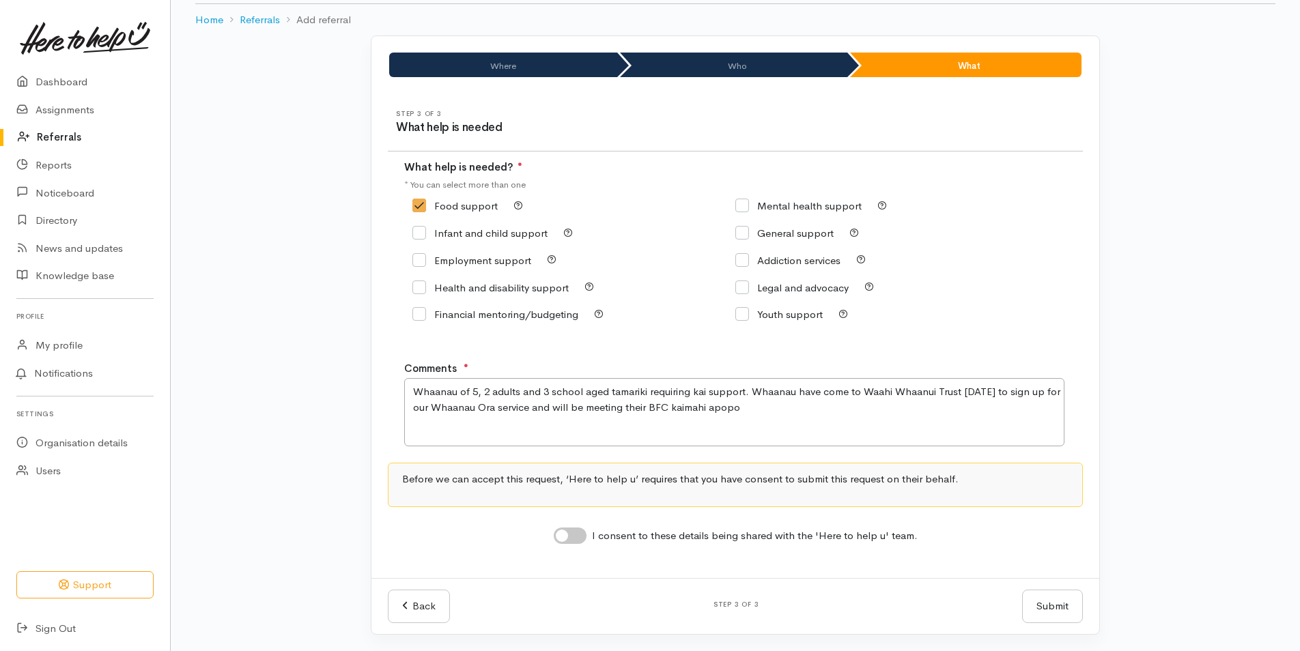
click at [578, 534] on input "I consent to these details being shared with the 'Here to help u' team." at bounding box center [570, 536] width 33 height 16
checkbox input "true"
drag, startPoint x: 643, startPoint y: 409, endPoint x: 551, endPoint y: 410, distance: 92.2
click at [551, 410] on textarea "Whaanau of 5, 2 adults and 3 school aged tamariki requiring kai support. Whaana…" at bounding box center [734, 412] width 660 height 68
type textarea "Whaanau of 5, 2 adults and 3 school aged tamariki requiring kai support. Whaana…"
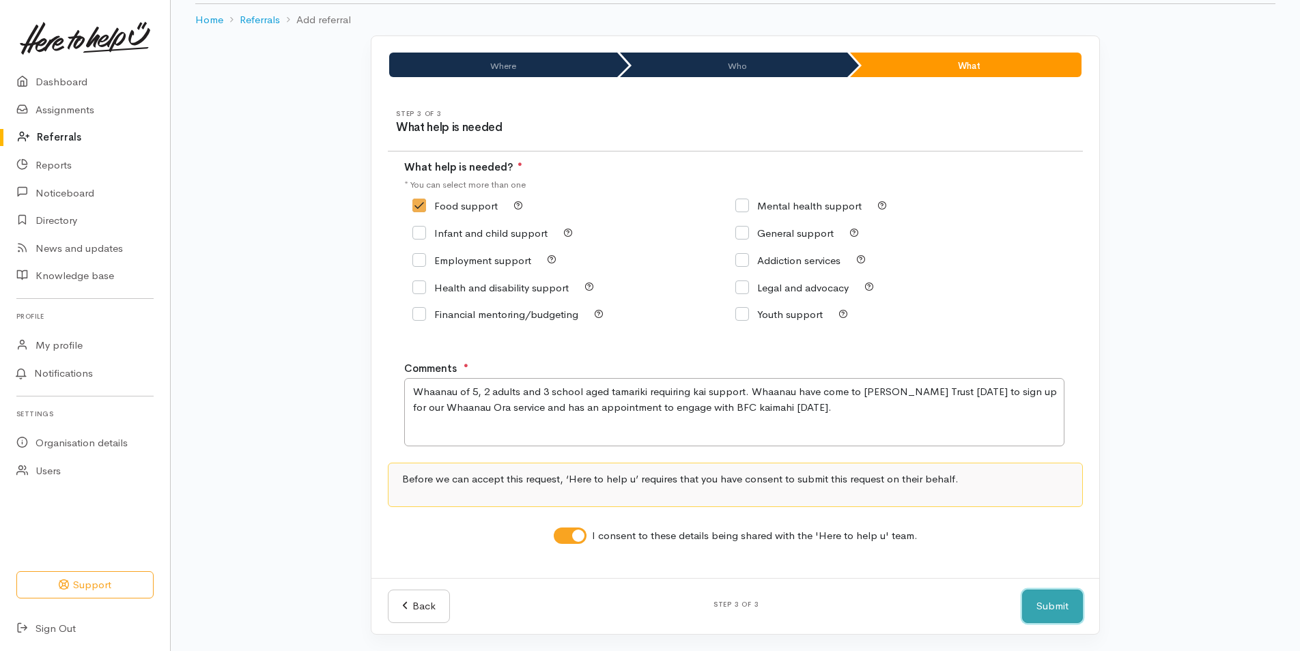
drag, startPoint x: 1053, startPoint y: 610, endPoint x: 901, endPoint y: 669, distance: 163.2
click at [901, 588] on html "Support Your 'Here to help u' liaison Your contact within the 'Here to help u' …" at bounding box center [650, 262] width 1300 height 651
click at [1049, 606] on button "Submit" at bounding box center [1052, 606] width 61 height 33
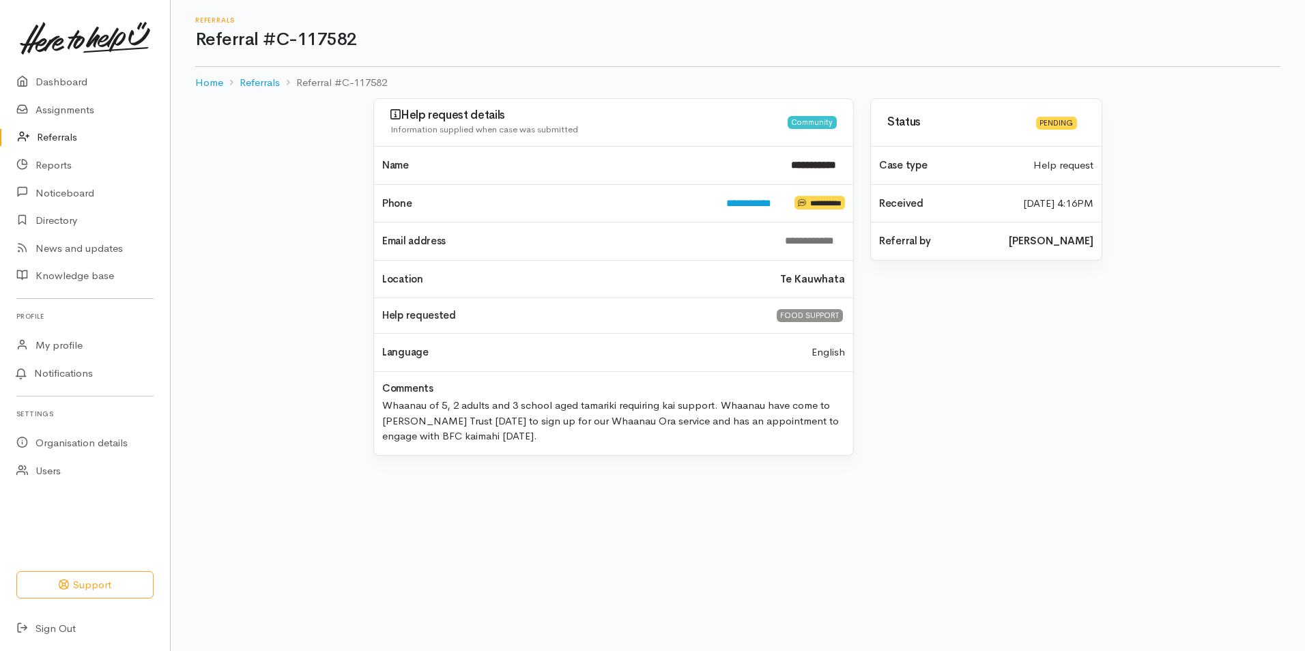
click at [1165, 393] on div "**********" at bounding box center [738, 284] width 1135 height 373
click at [47, 76] on link "Dashboard" at bounding box center [85, 82] width 170 height 28
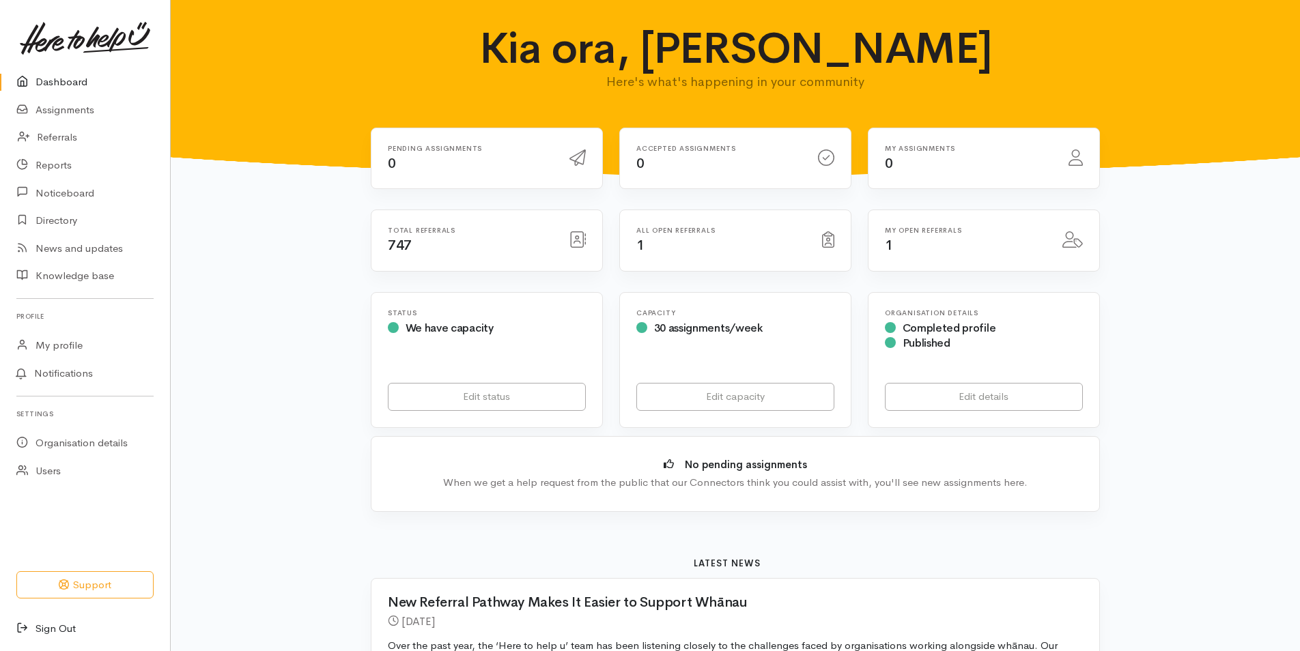
click at [48, 631] on link "Sign Out" at bounding box center [85, 629] width 170 height 28
